Goal: Communication & Community: Answer question/provide support

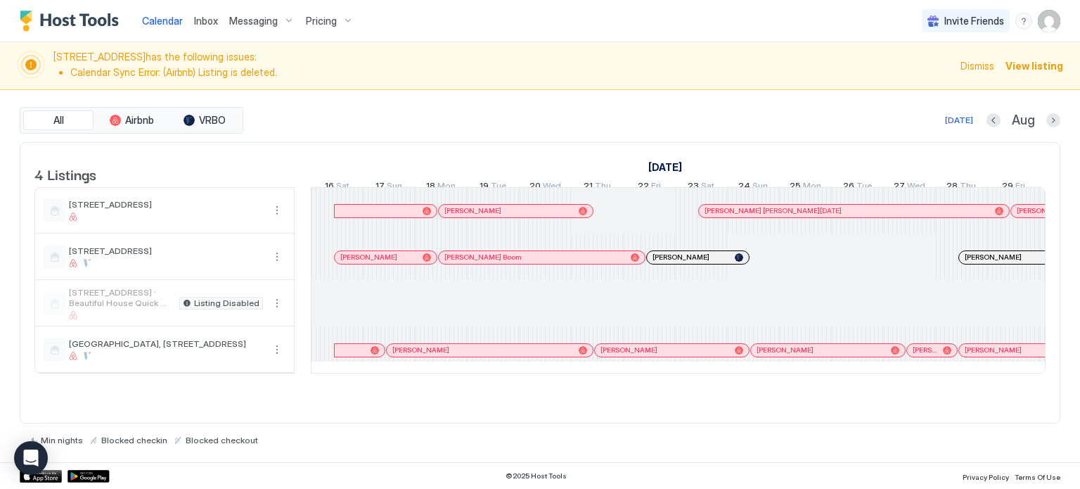
scroll to position [0, 781]
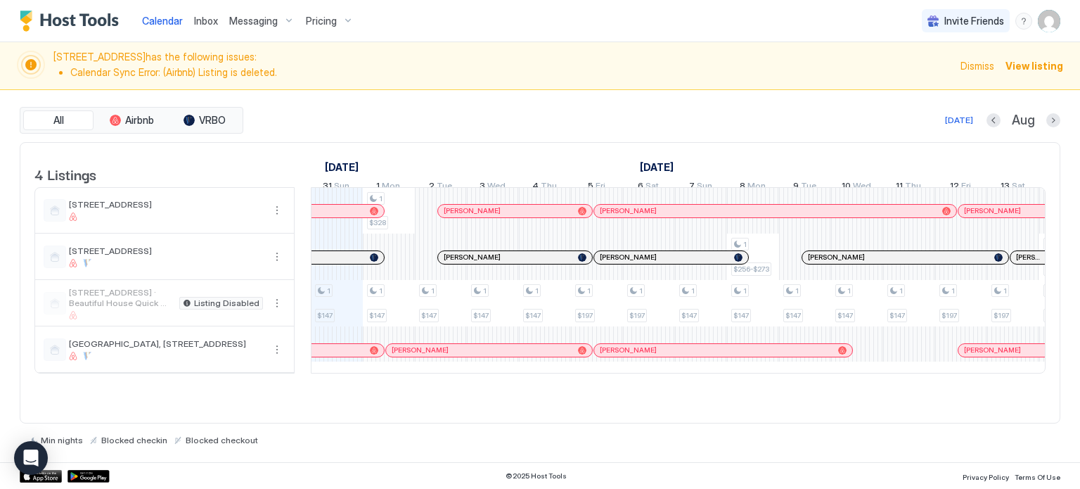
click at [250, 18] on span "Messaging" at bounding box center [253, 21] width 49 height 13
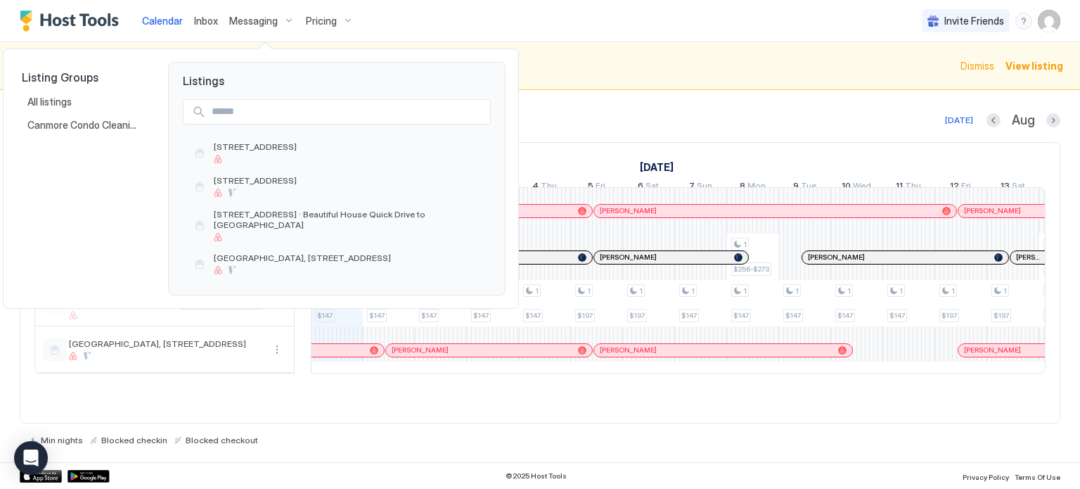
click at [202, 26] on div at bounding box center [540, 244] width 1080 height 489
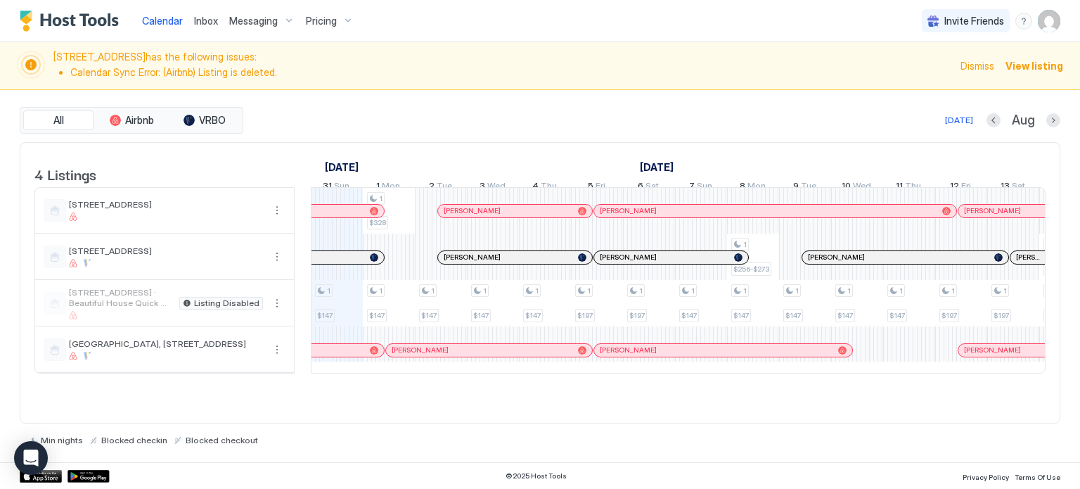
click at [205, 22] on span "Inbox" at bounding box center [206, 21] width 24 height 12
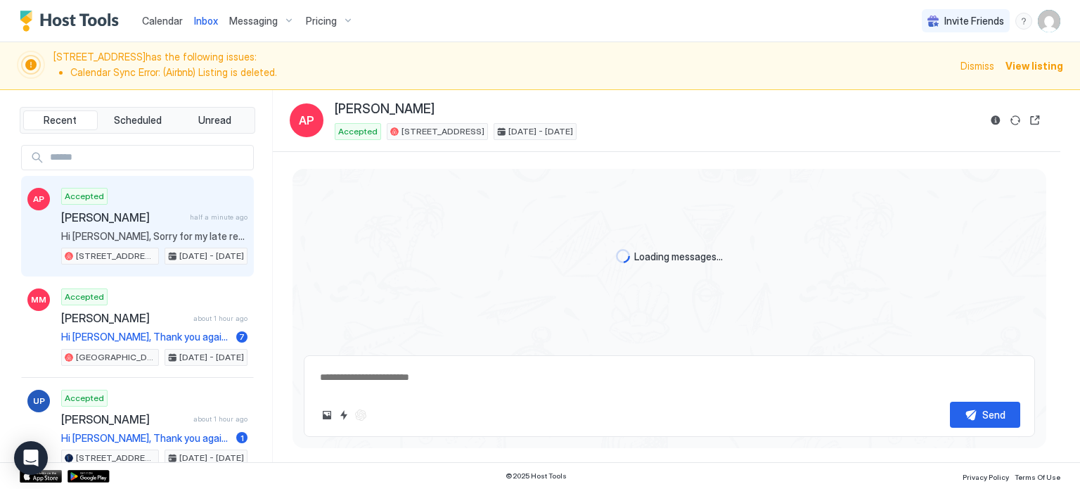
scroll to position [1613, 0]
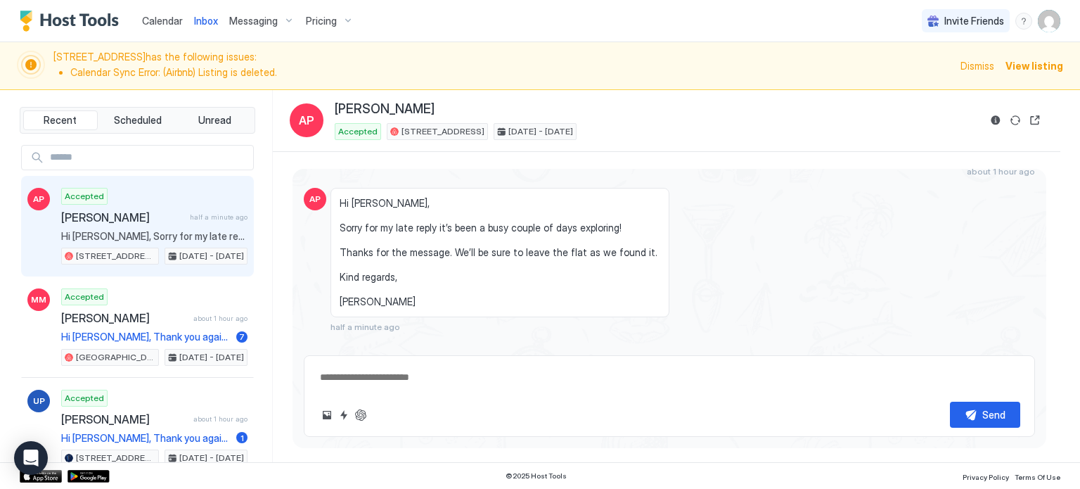
click at [380, 385] on textarea at bounding box center [670, 377] width 702 height 26
type textarea "**********"
click at [970, 413] on button "Send" at bounding box center [985, 414] width 70 height 26
